Goal: Entertainment & Leisure: Consume media (video, audio)

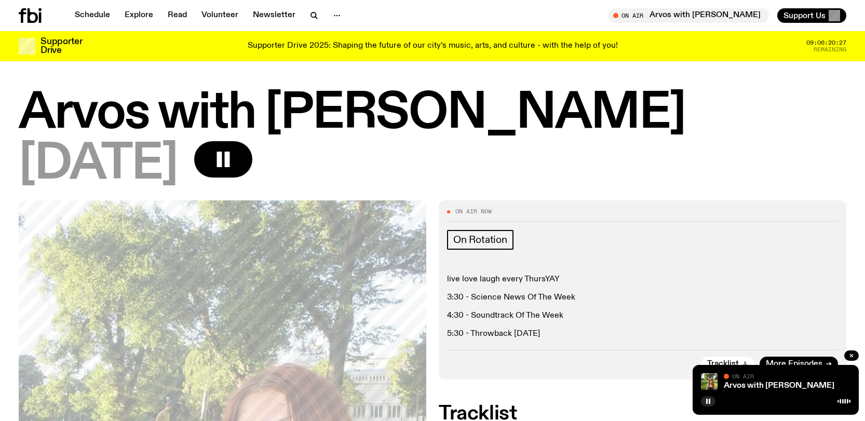
scroll to position [616, 0]
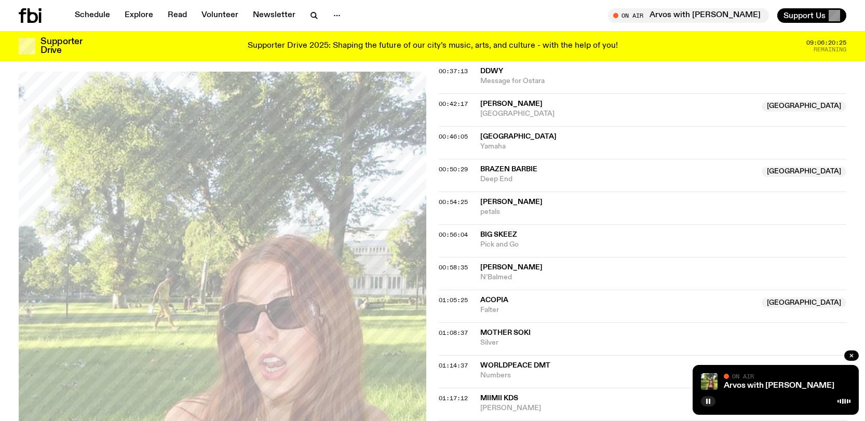
click at [25, 10] on icon at bounding box center [30, 15] width 23 height 15
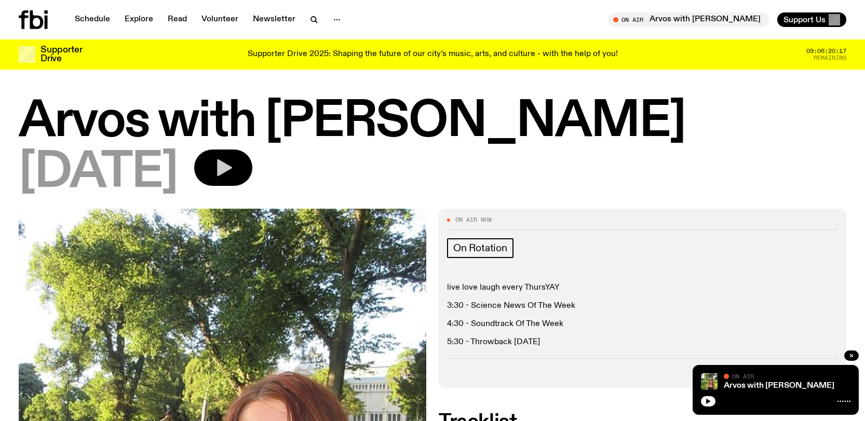
click at [252, 155] on button "button" at bounding box center [223, 168] width 58 height 36
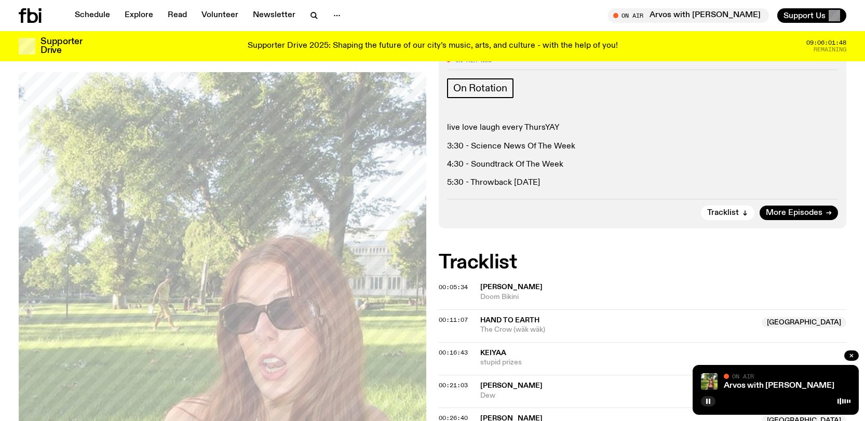
scroll to position [151, 0]
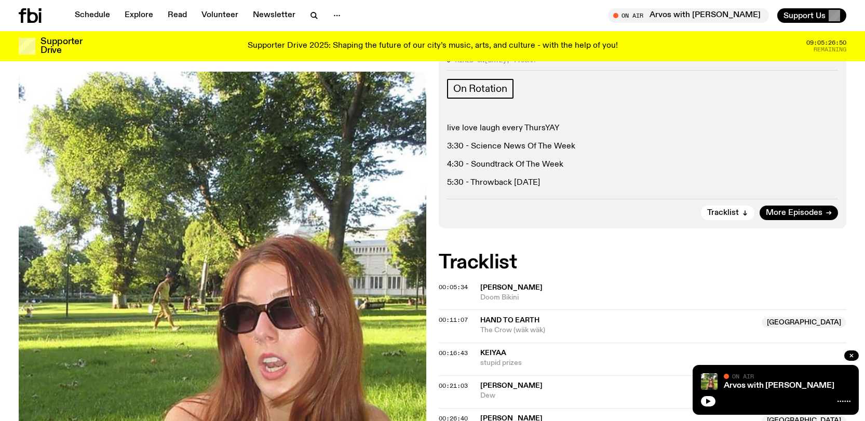
click at [26, 21] on icon at bounding box center [30, 15] width 23 height 15
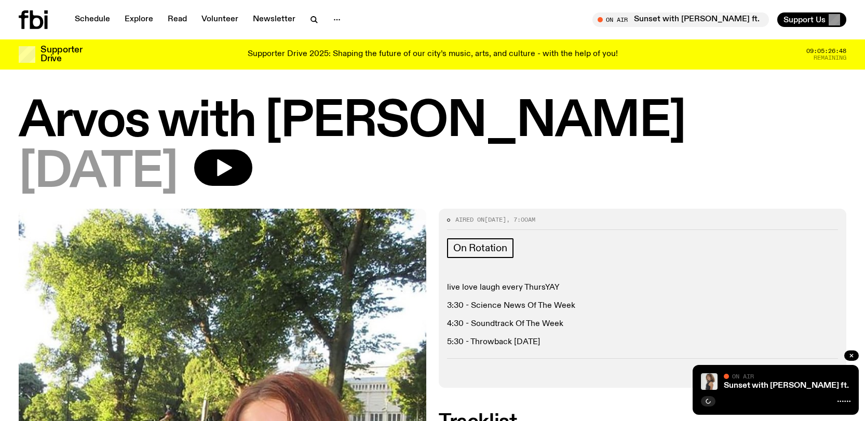
click at [38, 7] on div "Schedule Explore Read Volunteer Newsletter On Air Sunset with Tangela ft. fined…" at bounding box center [432, 19] width 865 height 39
click at [34, 17] on icon at bounding box center [36, 19] width 13 height 19
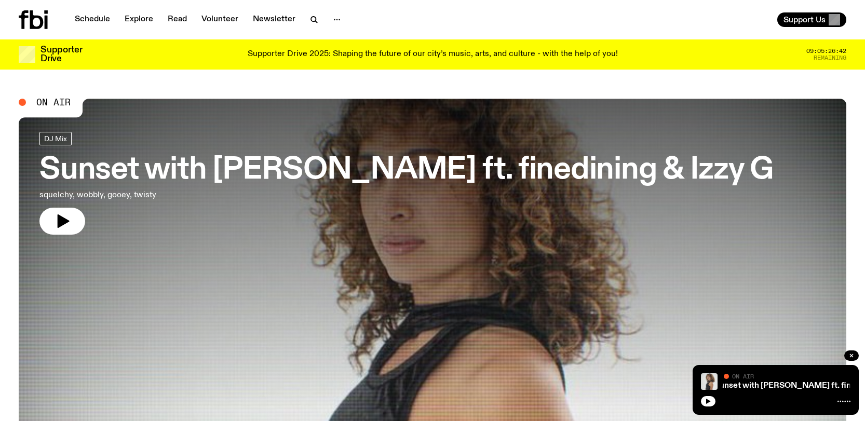
click at [63, 221] on icon "button" at bounding box center [64, 220] width 12 height 13
